Goal: Answer question/provide support: Share knowledge or assist other users

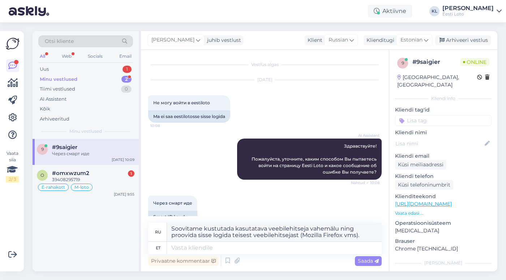
click at [98, 75] on div "Minu vestlused 2" at bounding box center [85, 79] width 95 height 10
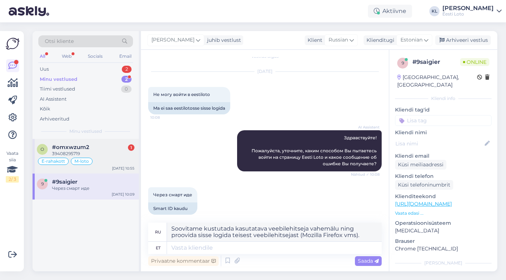
click at [78, 160] on span "M-loto" at bounding box center [81, 161] width 14 height 4
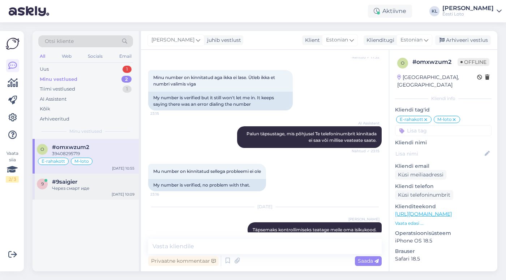
scroll to position [2448, 0]
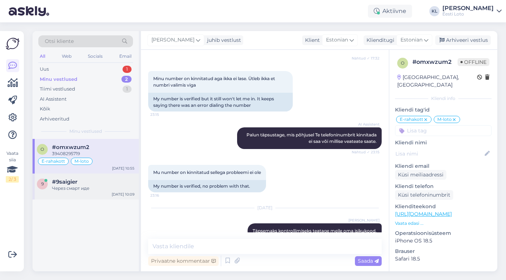
click at [82, 186] on div "Через смарт иде" at bounding box center [93, 188] width 82 height 6
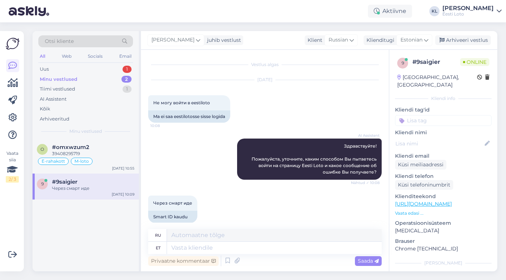
scroll to position [8, 0]
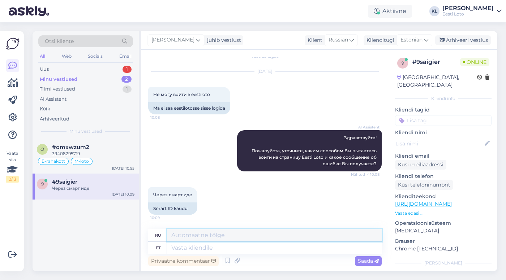
click at [194, 238] on textarea at bounding box center [274, 235] width 214 height 12
type textarea "M"
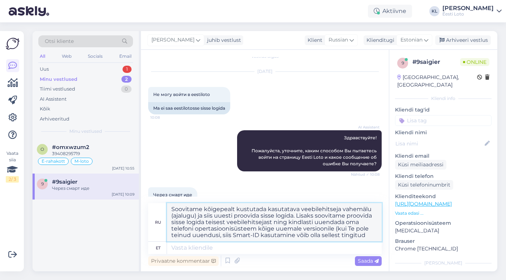
click at [259, 235] on textarea "Soovitame kõigepealt kustutada kasutatava veebilehitseja vahemälu (ajalugu) ja …" at bounding box center [274, 222] width 214 height 38
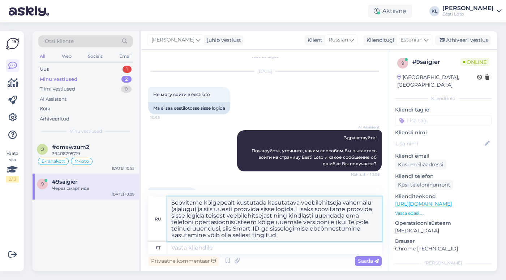
drag, startPoint x: 207, startPoint y: 235, endPoint x: 168, endPoint y: 235, distance: 39.7
click at [168, 235] on textarea "Soovitame kõigepealt kustutada kasutatava veebilehitseja vahemälu (ajalugu) ja …" at bounding box center [274, 219] width 214 height 45
click at [232, 235] on textarea "Soovitame kõigepealt kustutada kasutatava veebilehitseja vahemälu (ajalugu) ja …" at bounding box center [274, 219] width 214 height 45
drag, startPoint x: 247, startPoint y: 234, endPoint x: 138, endPoint y: 190, distance: 117.6
click at [138, 190] on div "Otsi kliente All Web Socials Email Uus 1 Minu vestlused 2 Tiimi vestlused 0 AI …" at bounding box center [264, 151] width 464 height 240
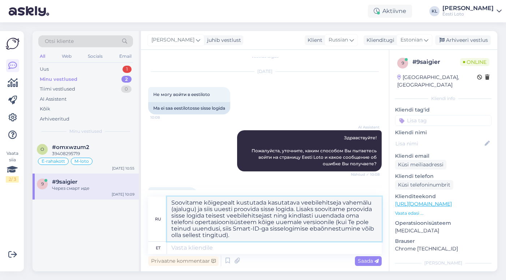
click at [277, 237] on textarea "Soovitame kõigepealt kustutada kasutatava veebilehitseja vahemälu (ajalugu) ja …" at bounding box center [274, 219] width 214 height 45
drag, startPoint x: 240, startPoint y: 238, endPoint x: 160, endPoint y: 201, distance: 88.4
click at [160, 201] on div "ru Soovitame kõigepealt kustutada kasutatava veebilehitseja vahemälu (ajalugu) …" at bounding box center [264, 219] width 233 height 45
click at [367, 260] on span "Saada" at bounding box center [367, 261] width 21 height 6
click at [367, 261] on span "Saada" at bounding box center [367, 261] width 21 height 6
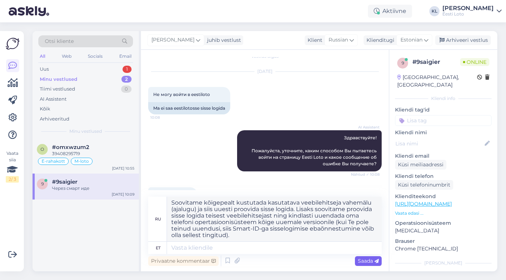
click at [367, 261] on span "Saada" at bounding box center [367, 261] width 21 height 6
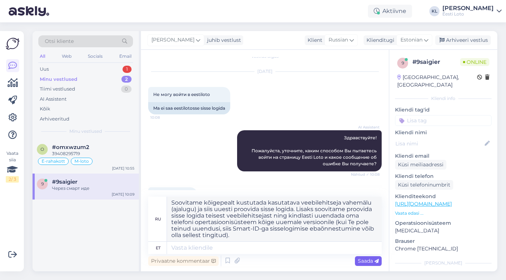
click at [367, 261] on span "Saada" at bounding box center [367, 261] width 21 height 6
click at [218, 223] on textarea "Soovitame kõigepealt kustutada kasutatava veebilehitseja vahemälu (ajalugu) ja …" at bounding box center [274, 219] width 214 height 45
click at [243, 237] on textarea "Soovitame kõigepealt kustutada kasutatava veebilehitseja vahemälu (ajalugu) ja …" at bounding box center [274, 219] width 214 height 45
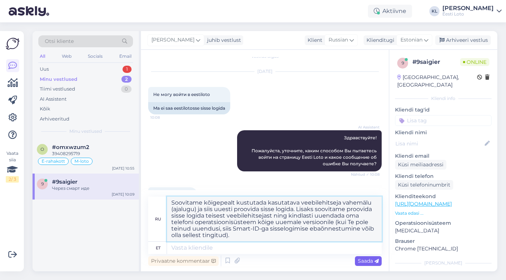
type textarea "Soovitame kõigepealt kustutada kasutatava veebilehitseja vahemälu (ajalugu) ja …"
click at [367, 257] on div "Saada" at bounding box center [368, 261] width 27 height 10
drag, startPoint x: 237, startPoint y: 235, endPoint x: 170, endPoint y: 200, distance: 76.1
click at [170, 200] on textarea "Soovitame kõigepealt kustutada kasutatava veebilehitseja vahemälu (ajalugu) ja …" at bounding box center [274, 219] width 214 height 45
click at [254, 182] on div "Через смарт иде 10:09 Smart ID kaudu" at bounding box center [264, 200] width 233 height 43
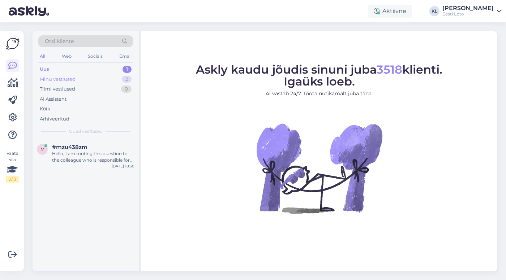
click at [103, 79] on div "Minu vestlused 2" at bounding box center [85, 79] width 95 height 10
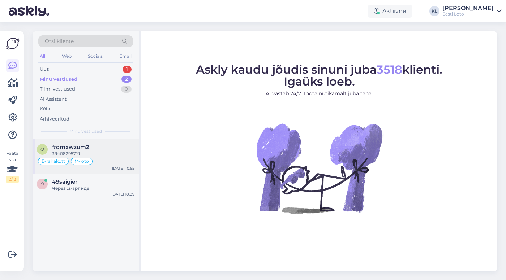
click at [89, 146] on div "#omxwzum2" at bounding box center [93, 147] width 82 height 6
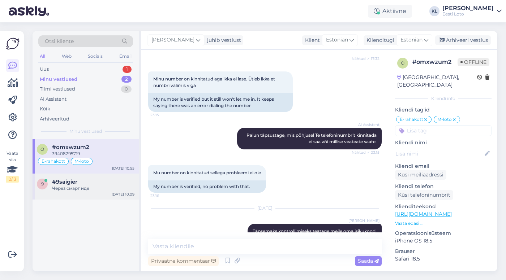
click at [82, 187] on div "Через смарт иде" at bounding box center [93, 188] width 82 height 6
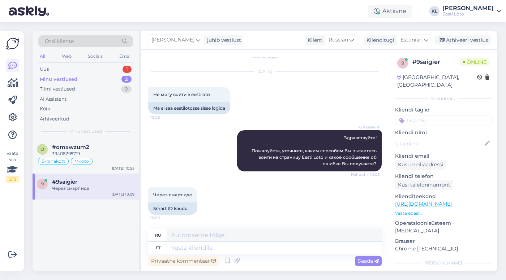
scroll to position [8, 0]
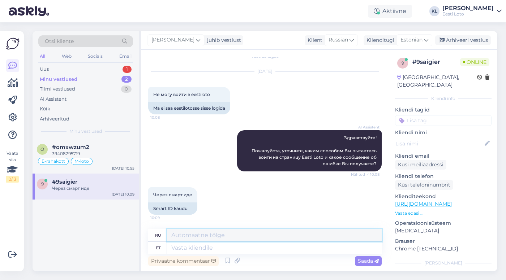
click at [255, 231] on textarea at bounding box center [274, 235] width 214 height 12
paste textarea "Soovitame kõigepealt kustutada kasutatava veebilehitseja vahemälu (ajalugu) ja …"
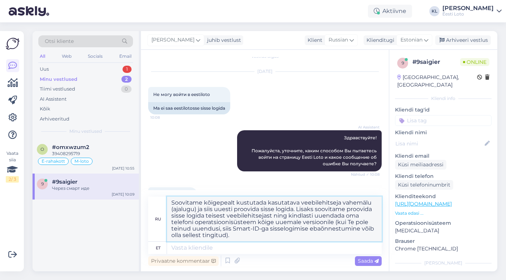
type textarea "Soovitame kõigepealt kustutada kasutatava veebilehitseja vahemälu (ajalugu) ja …"
click at [367, 255] on div "Privaatne kommentaar Saada" at bounding box center [264, 261] width 233 height 14
click at [367, 261] on span "Saada" at bounding box center [367, 261] width 21 height 6
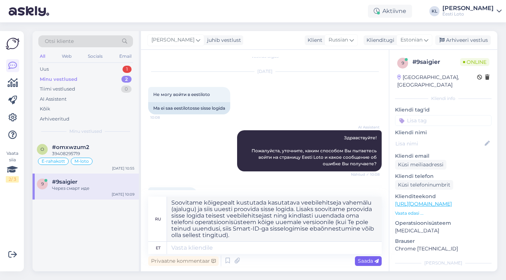
click at [367, 261] on span "Saada" at bounding box center [367, 261] width 21 height 6
click at [352, 260] on div "Privaatne kommentaar Saada" at bounding box center [264, 261] width 233 height 14
click at [365, 260] on span "Saada" at bounding box center [367, 261] width 21 height 6
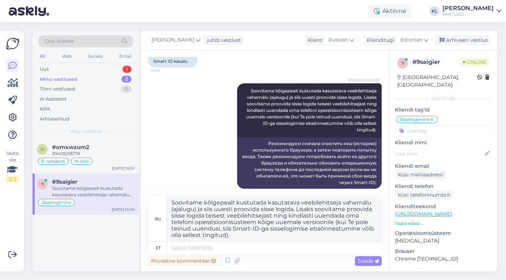
scroll to position [116, 0]
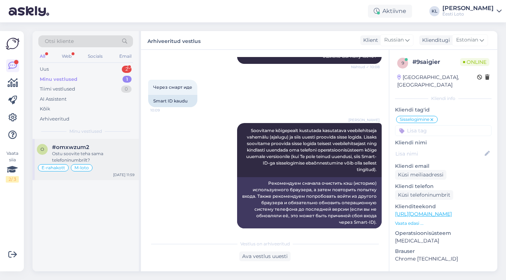
click at [80, 148] on span "#omxwzum2" at bounding box center [70, 147] width 37 height 6
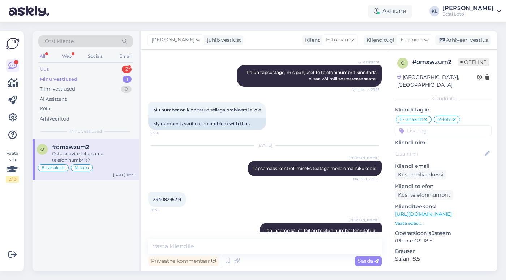
scroll to position [2510, 0]
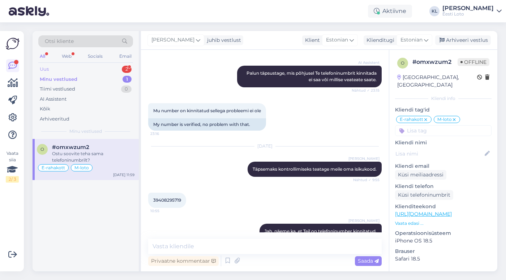
click at [104, 66] on div "Uus 2" at bounding box center [85, 69] width 95 height 10
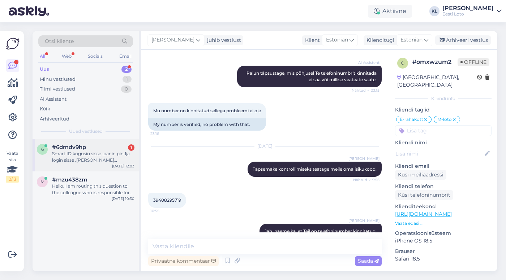
click at [90, 153] on div "Smart ID kogusin sisse .panin pin 1ja login sisse ,ja peale seda edasi ei lähe" at bounding box center [93, 157] width 82 height 13
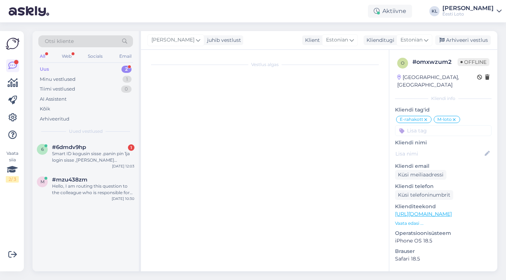
scroll to position [36, 0]
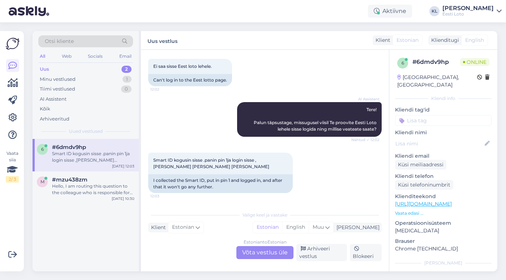
click at [267, 249] on div "Estonian to Estonian Võta vestlus üle" at bounding box center [264, 252] width 57 height 13
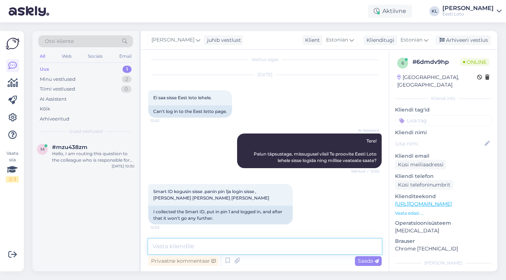
click at [214, 245] on textarea at bounding box center [264, 246] width 233 height 15
paste textarea "Soovitame kõigepealt kustutada kasutatava veebilehitseja vahemälu (ajalugu) ja …"
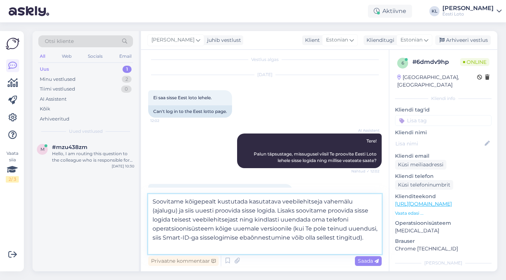
click at [217, 230] on textarea "Soovitame kõigepealt kustutada kasutatava veebilehitseja vahemälu (ajalugu) ja …" at bounding box center [264, 224] width 233 height 60
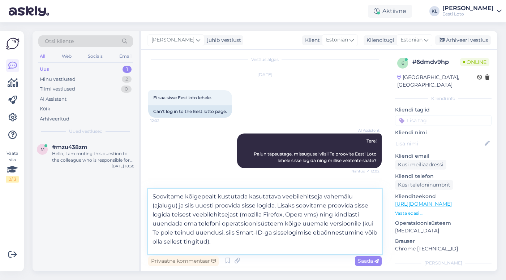
click at [226, 224] on textarea "Soovitame kõigepealt kustutada kasutatava veebilehitseja vahemälu (ajalugu) ja …" at bounding box center [264, 221] width 233 height 65
type textarea "Soovitame kõigepealt kustutada kasutatava veebilehitseja vahemälu (ajalugu) ja …"
click at [364, 261] on span "Saada" at bounding box center [367, 261] width 21 height 6
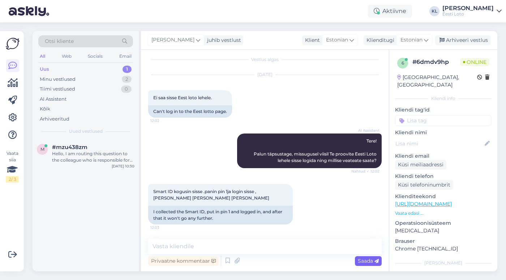
scroll to position [82, 0]
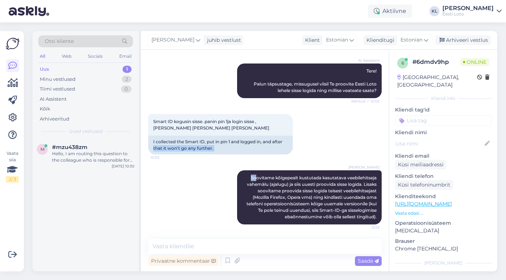
drag, startPoint x: 248, startPoint y: 176, endPoint x: 381, endPoint y: 218, distance: 140.0
click at [381, 218] on div "Vestlus algas Oct 1 2025 Ei saa sisse Eest loto lehele. 12:02 Can't log in to t…" at bounding box center [268, 144] width 240 height 175
click at [331, 203] on span "Soovitame kõigepealt kustutada kasutatava veebilehitseja vahemälu (ajalugu) ja …" at bounding box center [311, 197] width 131 height 44
drag, startPoint x: 246, startPoint y: 176, endPoint x: 378, endPoint y: 217, distance: 138.0
click at [378, 217] on div "Kristiina Ilsis Laur Soovitame kõigepealt kustutada kasutatava veebilehitseja v…" at bounding box center [309, 197] width 144 height 54
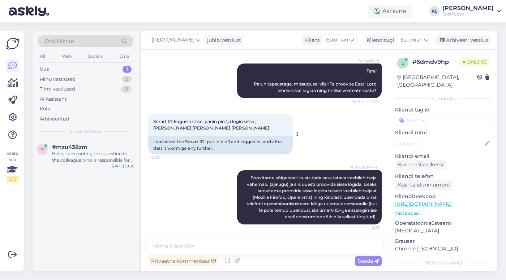
copy span "Soovitame kõigepealt kustutada kasutatava veebilehitseja vahemälu (ajalugu) ja …"
click at [87, 159] on div "Hello, I am routing this question to the colleague who is responsible for this …" at bounding box center [93, 157] width 82 height 13
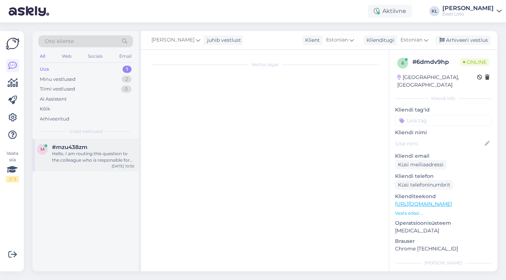
scroll to position [12, 0]
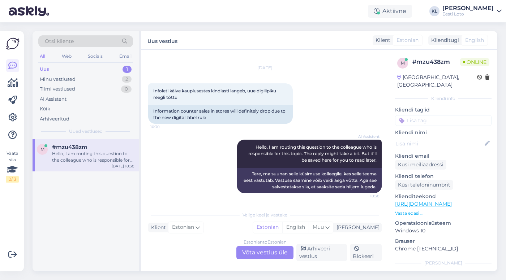
click at [253, 253] on div "Estonian to Estonian Võta vestlus üle" at bounding box center [264, 252] width 57 height 13
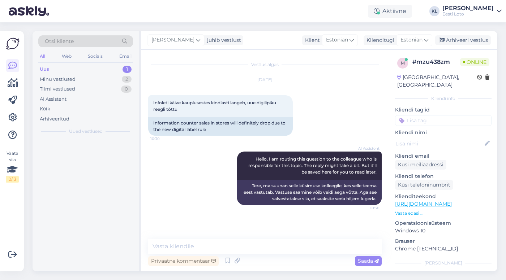
scroll to position [0, 0]
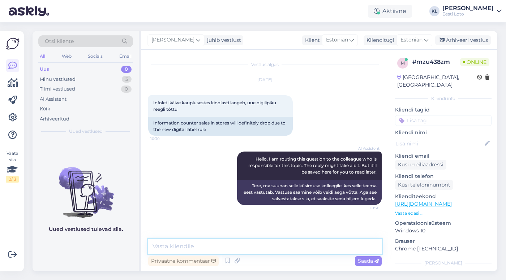
click at [268, 250] on textarea at bounding box center [264, 246] width 233 height 15
paste textarea "Me mõistame, et see muutus võib tunduda algselt ebamugav. Põhjus, miks me paber…"
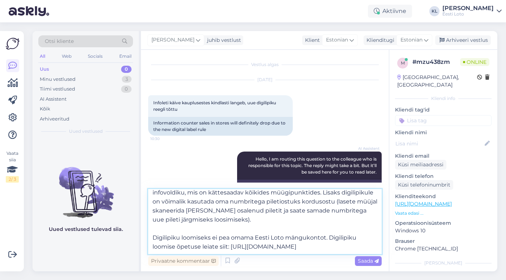
scroll to position [94, 0]
type textarea "Me mõistame, et see muutus võib tunduda algselt ebamugav. Põhjus, miks me paber…"
click at [369, 261] on span "Saada" at bounding box center [367, 261] width 21 height 6
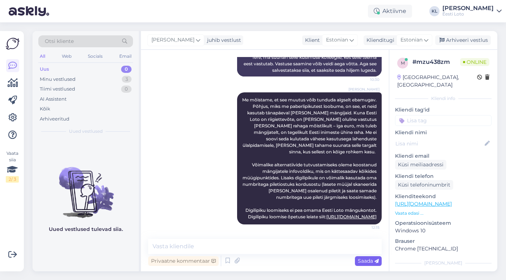
scroll to position [0, 0]
click at [418, 116] on input at bounding box center [443, 120] width 96 height 11
type input "digi"
click at [444, 138] on span "digilipik" at bounding box center [443, 140] width 17 height 4
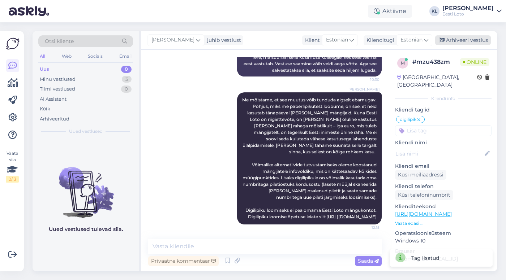
click at [468, 40] on div "Arhiveeri vestlus" at bounding box center [463, 40] width 56 height 10
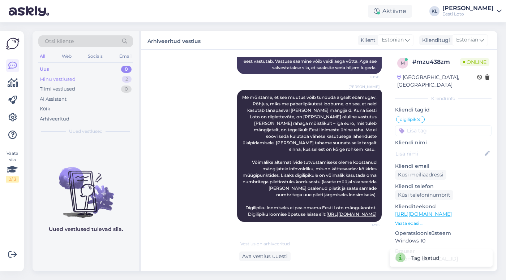
click at [110, 79] on div "Minu vestlused 2" at bounding box center [85, 79] width 95 height 10
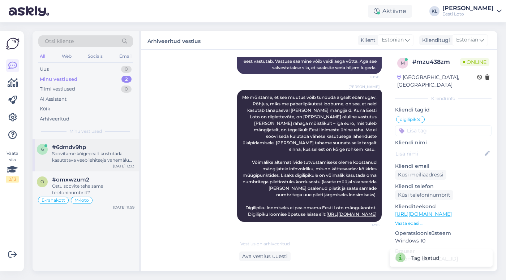
click at [95, 151] on div "Soovitame kõigepealt kustutada kasutatava veebilehitseja vahemälu (ajalugu) ja …" at bounding box center [93, 157] width 82 height 13
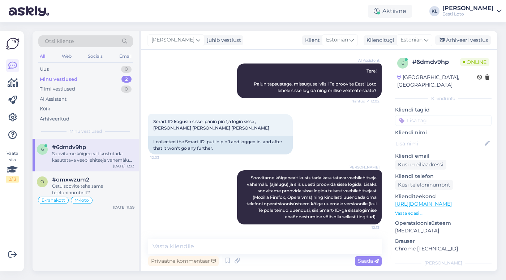
click at [426, 115] on input at bounding box center [443, 120] width 96 height 11
type input "sma"
click at [435, 138] on span "Smart-ID probleem" at bounding box center [428, 140] width 43 height 4
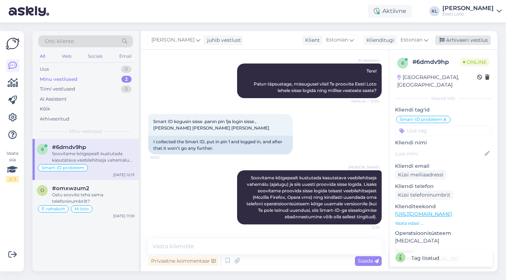
click at [470, 38] on div "Arhiveeri vestlus" at bounding box center [463, 40] width 56 height 10
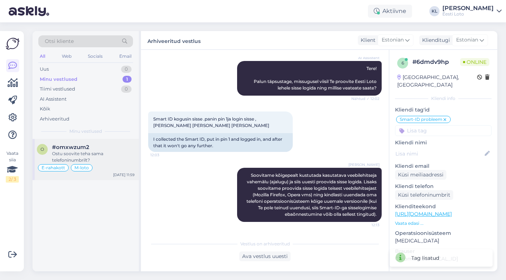
click at [89, 144] on div "#omxwzum2" at bounding box center [93, 147] width 82 height 6
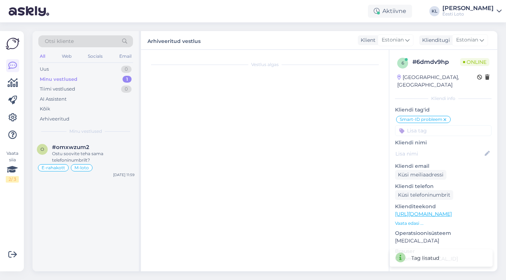
scroll to position [2510, 0]
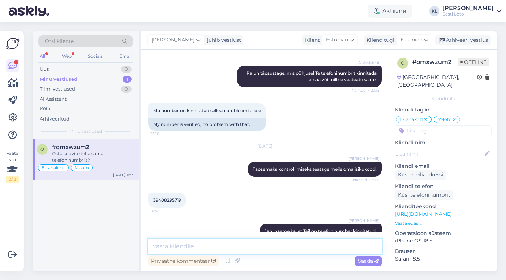
click at [204, 251] on textarea at bounding box center [264, 246] width 233 height 15
type textarea "K"
type textarea "Lisaks jälgige, et lühinumbrit valides ei vali suunakoodi ette."
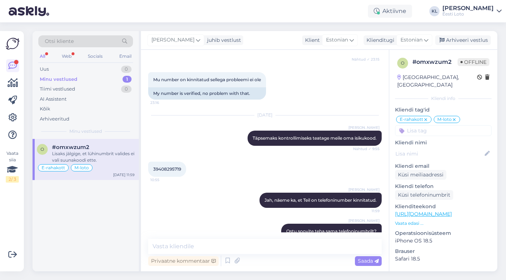
click at [44, 54] on div "All" at bounding box center [42, 56] width 8 height 9
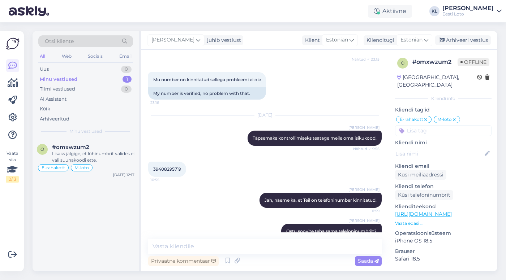
click at [62, 79] on div "Minu vestlused" at bounding box center [59, 79] width 38 height 7
click at [472, 37] on div "Arhiveeri vestlus" at bounding box center [463, 40] width 56 height 10
